Goal: Task Accomplishment & Management: Use online tool/utility

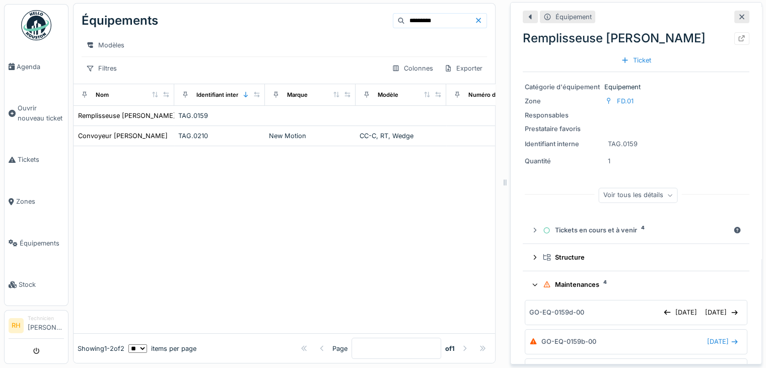
scroll to position [299, 0]
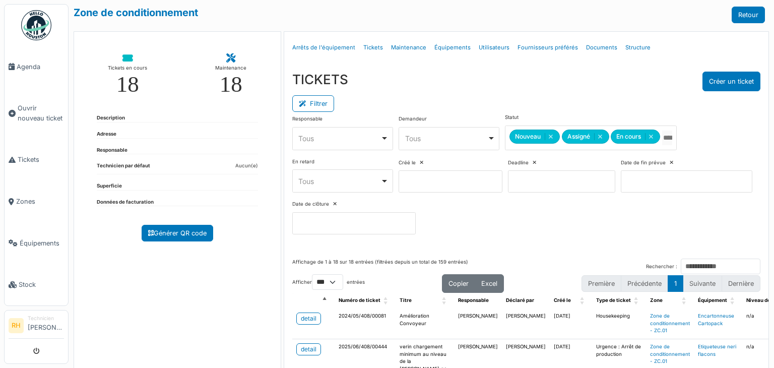
select select "***"
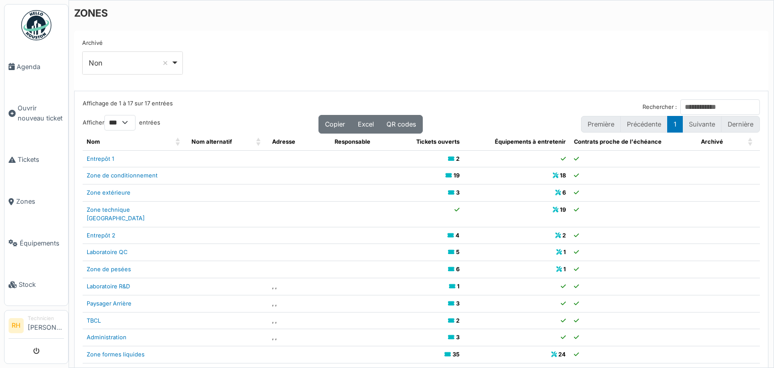
select select "***"
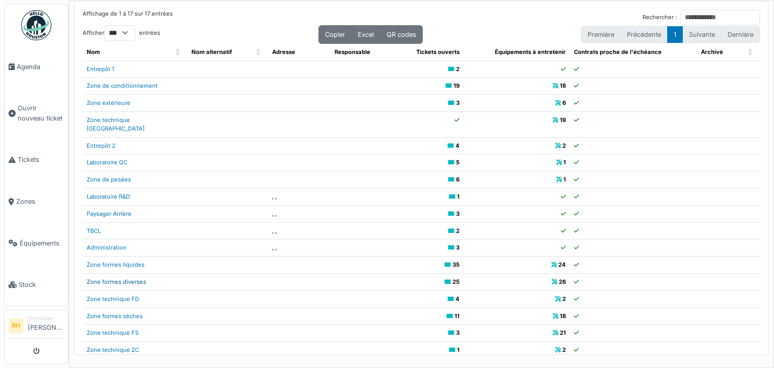
click at [121, 278] on link "Zone formes diverses" at bounding box center [116, 281] width 59 height 7
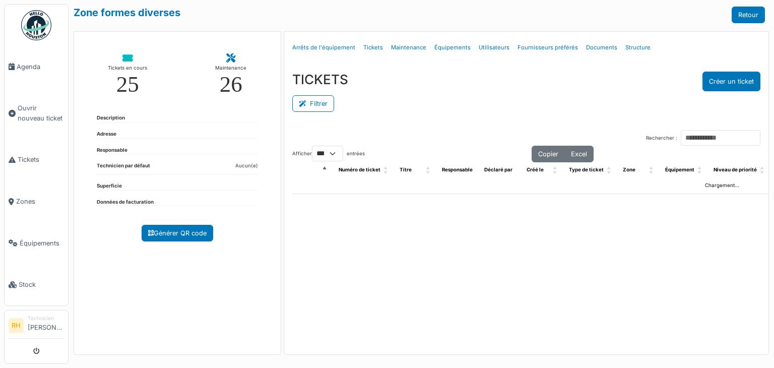
select select "***"
click at [306, 104] on icon at bounding box center [304, 104] width 11 height 7
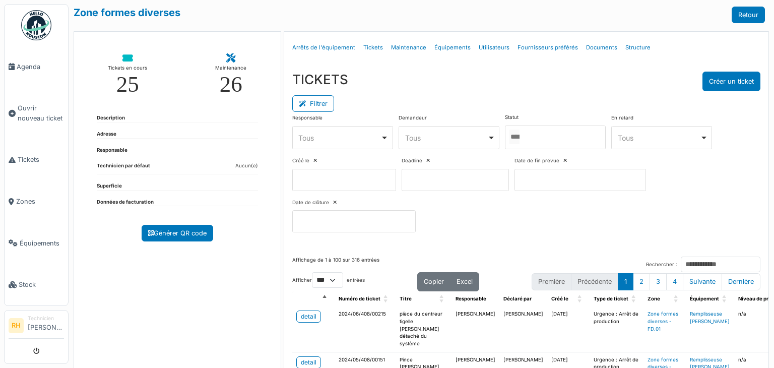
click at [537, 138] on div at bounding box center [555, 137] width 101 height 24
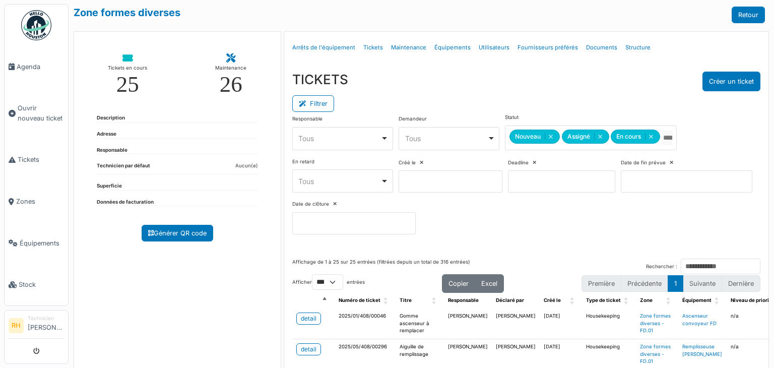
click at [531, 89] on div "TICKETS Créer un ticket" at bounding box center [526, 82] width 468 height 20
click at [231, 337] on div "Tickets en cours 25 Maintenance 26 Description Adresse Responsable Technicien p…" at bounding box center [177, 208] width 207 height 355
click at [707, 145] on div "Responsable **** Tous Remove item Tous Axel Koskas Julien André Nicolas Declerc…" at bounding box center [526, 178] width 468 height 128
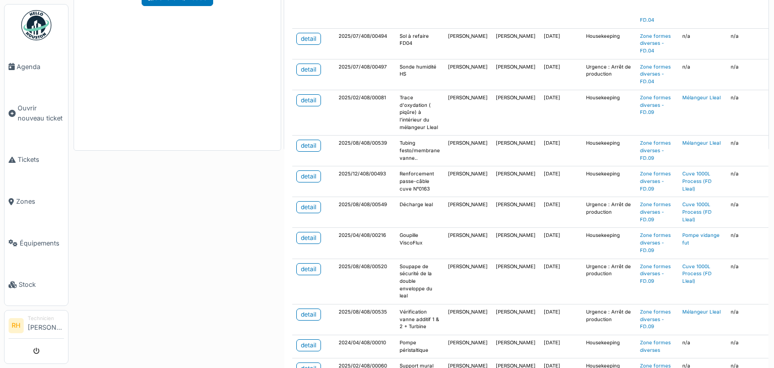
scroll to position [383, 0]
click at [305, 233] on div "detail" at bounding box center [309, 237] width 16 height 9
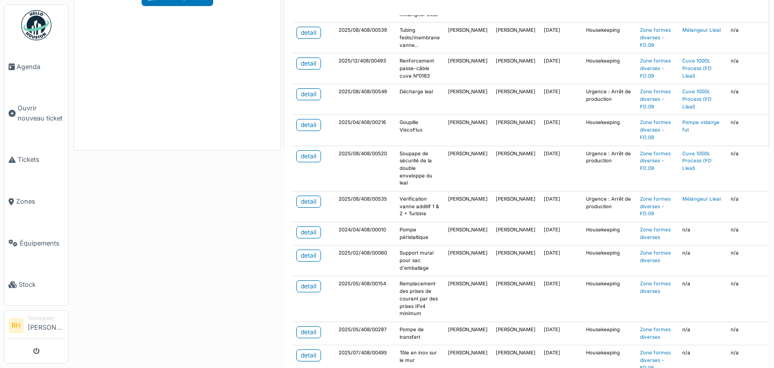
scroll to position [534, 0]
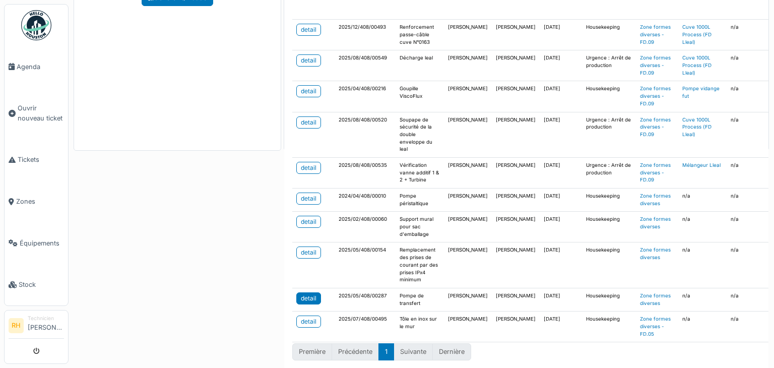
click at [308, 294] on div "detail" at bounding box center [309, 298] width 16 height 9
click at [222, 308] on div "Zone formes diverses Retour Tickets en cours 25 Maintenance 26 Description Adre…" at bounding box center [420, 184] width 705 height 368
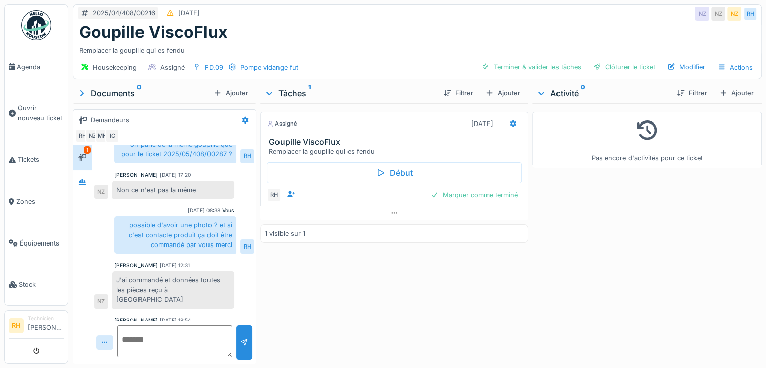
scroll to position [132, 0]
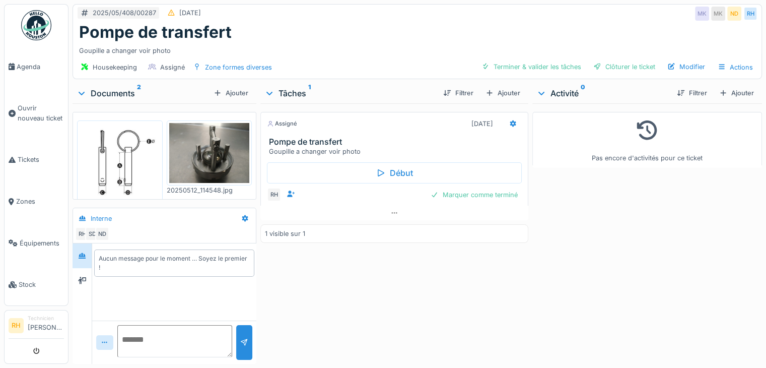
click at [156, 164] on div at bounding box center [120, 163] width 86 height 87
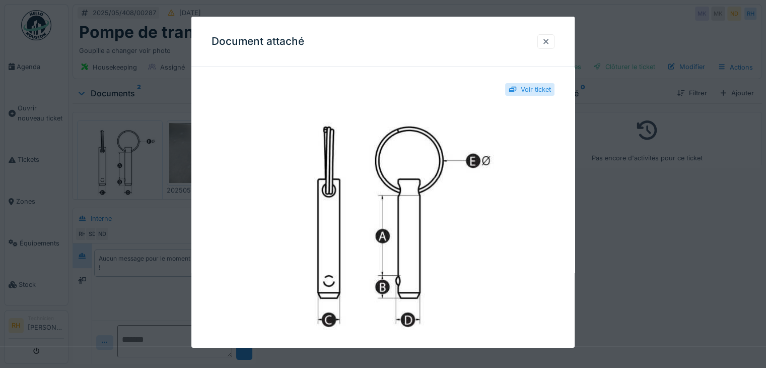
click at [115, 290] on div at bounding box center [383, 184] width 766 height 368
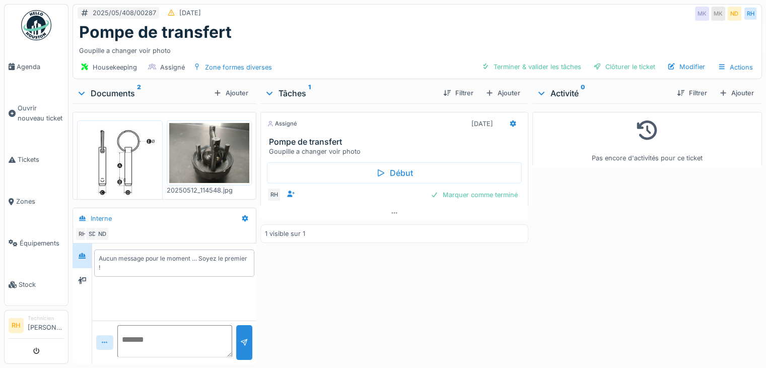
click at [114, 147] on img at bounding box center [120, 164] width 81 height 82
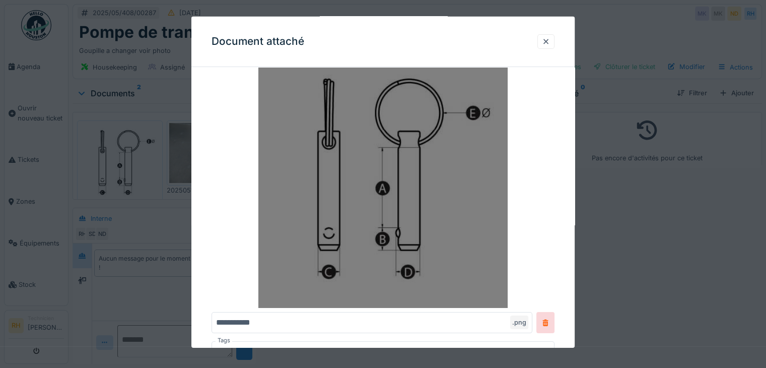
scroll to position [40, 0]
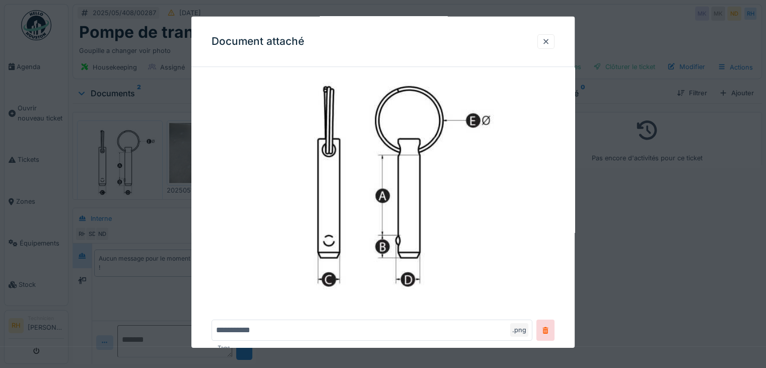
click at [157, 229] on div at bounding box center [383, 184] width 766 height 368
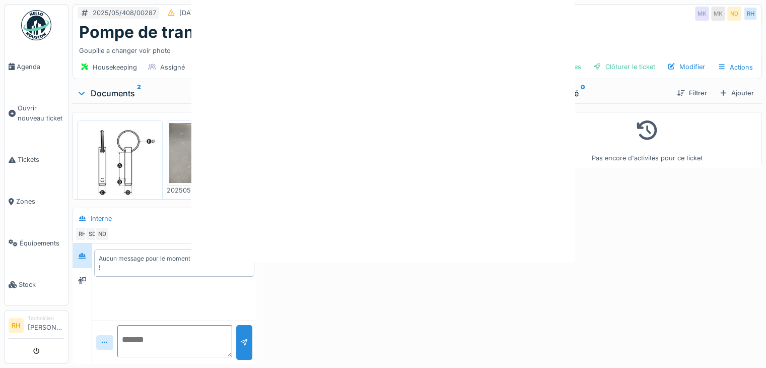
scroll to position [0, 0]
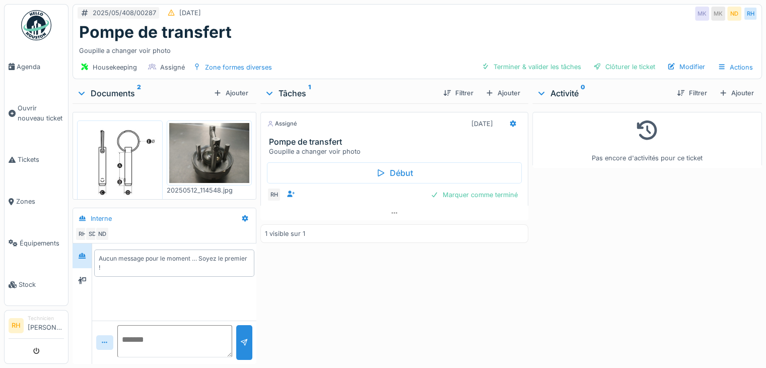
click at [109, 159] on img at bounding box center [120, 164] width 81 height 82
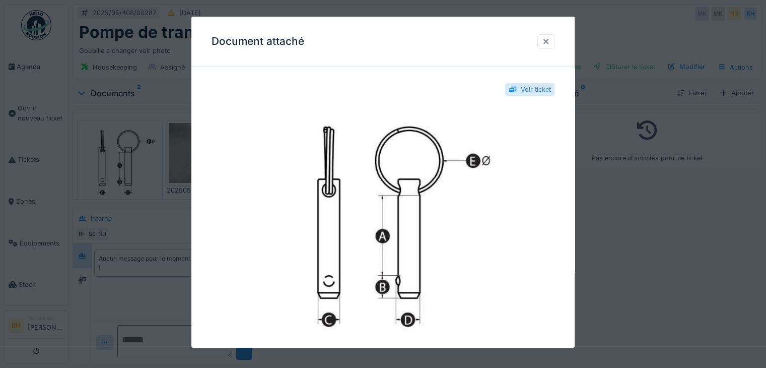
click at [145, 185] on div at bounding box center [383, 184] width 766 height 368
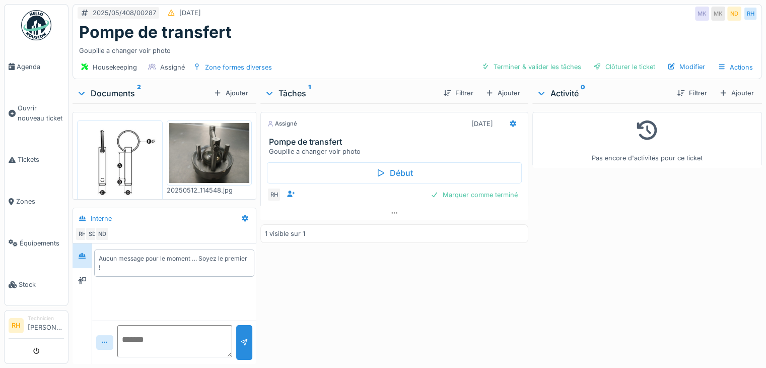
scroll to position [8, 0]
